Goal: Navigation & Orientation: Find specific page/section

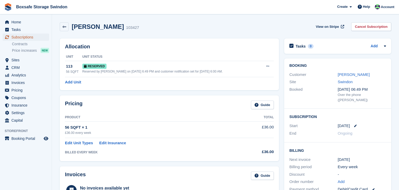
click at [25, 39] on span "Subscriptions" at bounding box center [26, 37] width 31 height 7
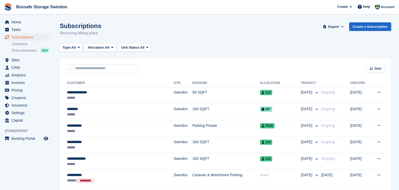
click at [82, 70] on input "text" at bounding box center [102, 68] width 73 height 9
type input "*****"
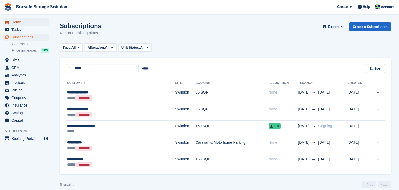
click at [23, 21] on span "Home" at bounding box center [26, 21] width 31 height 7
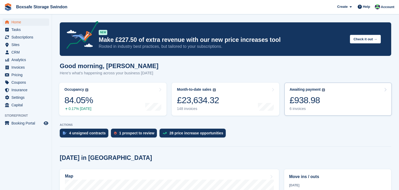
click at [305, 103] on div "£938.98" at bounding box center [308, 100] width 36 height 11
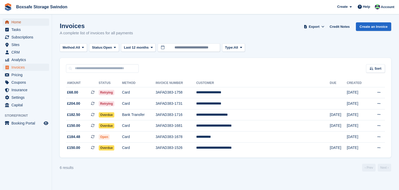
click at [19, 22] on span "Home" at bounding box center [26, 21] width 31 height 7
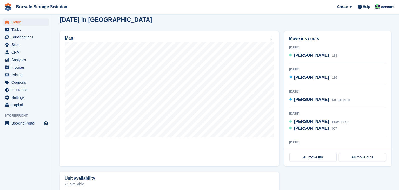
scroll to position [137, 0]
